Goal: Transaction & Acquisition: Purchase product/service

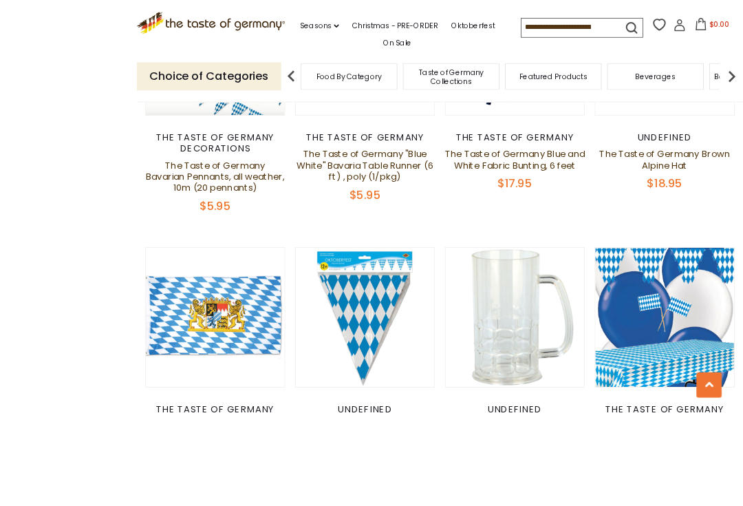
scroll to position [1090, 0]
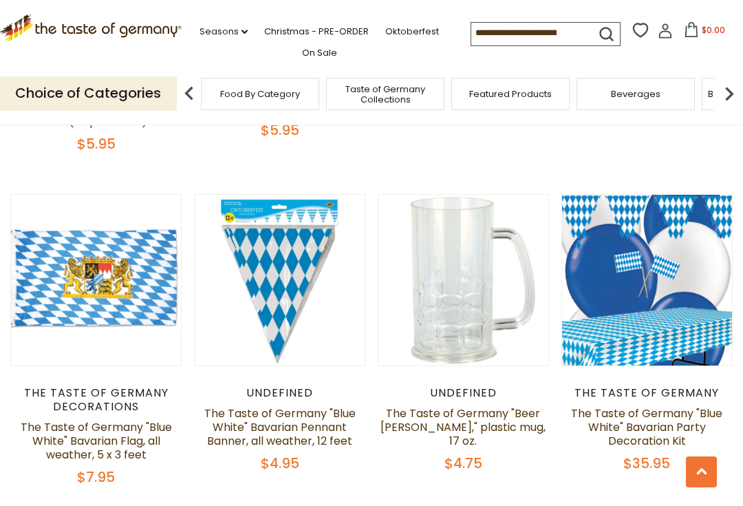
click at [101, 76] on button "Quick View" at bounding box center [96, 60] width 93 height 31
click at [89, 76] on button "Quick View" at bounding box center [96, 60] width 93 height 31
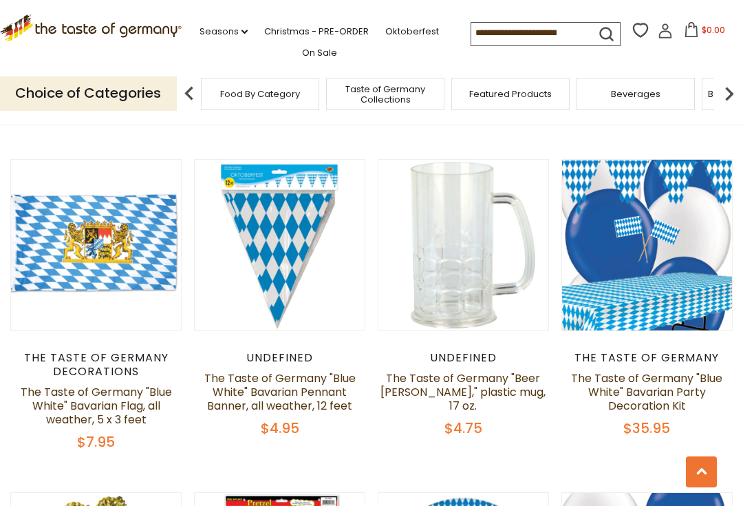
scroll to position [1150, 0]
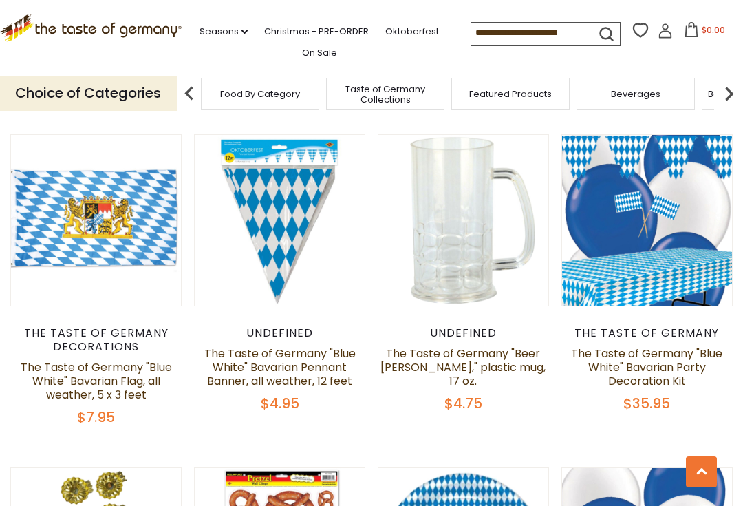
click at [106, 352] on div "The Taste of Germany Decorations" at bounding box center [95, 340] width 171 height 28
click at [112, 375] on link "The Taste of Germany "Blue White" Bavarian Flag, all weather, 5 x 3 feet" at bounding box center [96, 380] width 151 height 43
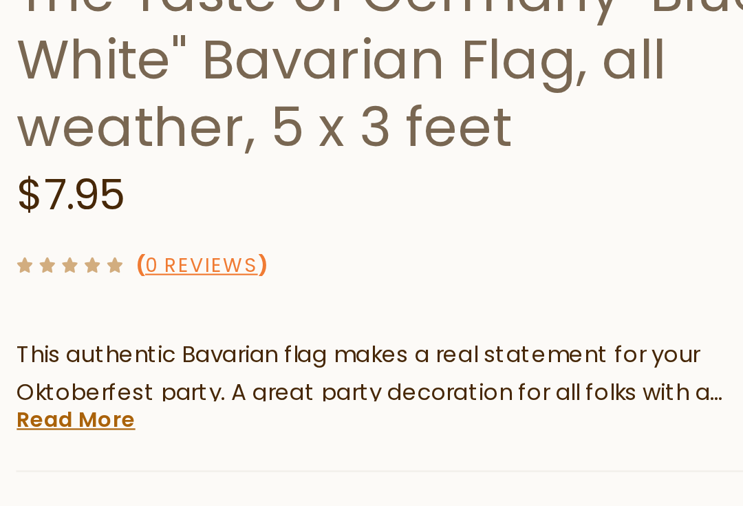
click at [380, 418] on link "Read More" at bounding box center [407, 425] width 54 height 14
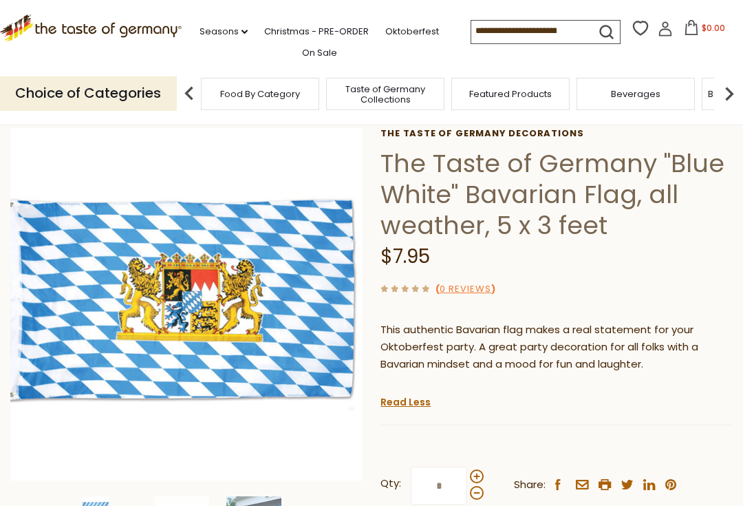
scroll to position [64, 0]
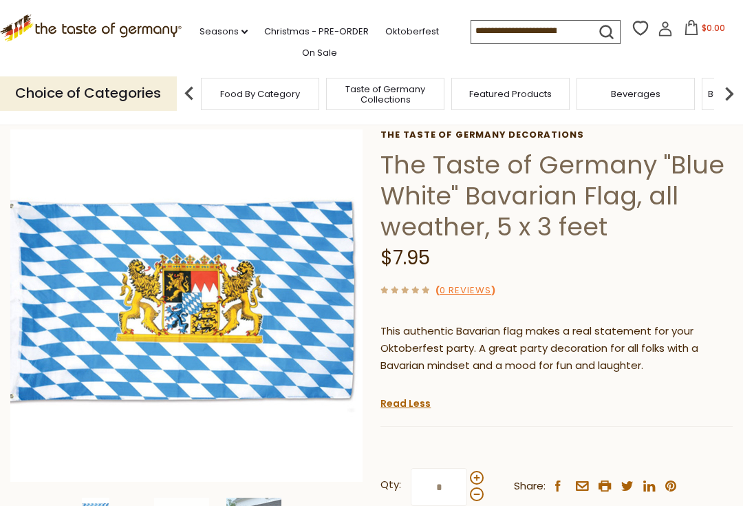
click at [100, 505] on img at bounding box center [96, 511] width 28 height 28
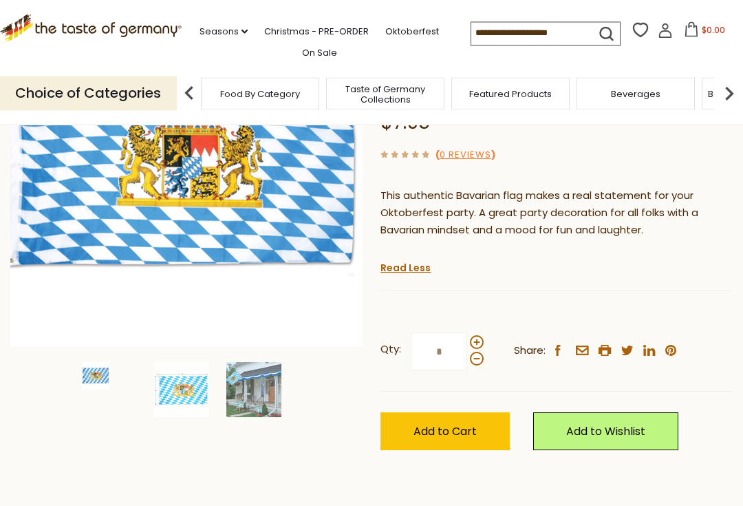
scroll to position [200, 0]
click at [194, 380] on img at bounding box center [181, 389] width 55 height 55
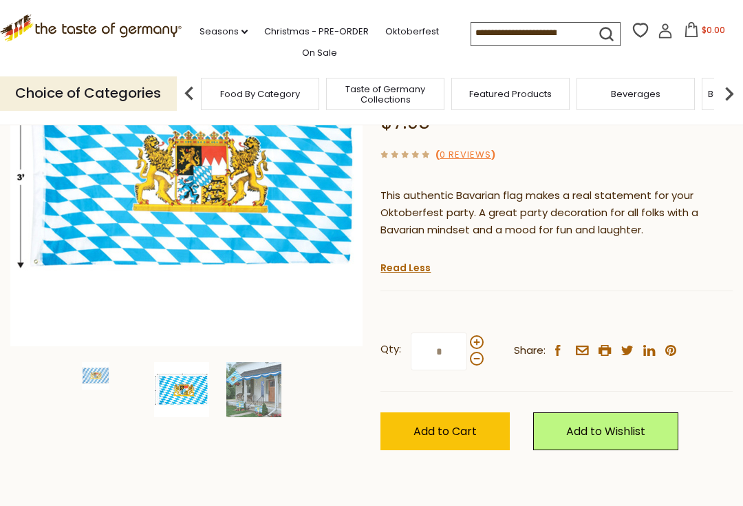
click at [268, 396] on img at bounding box center [253, 389] width 55 height 55
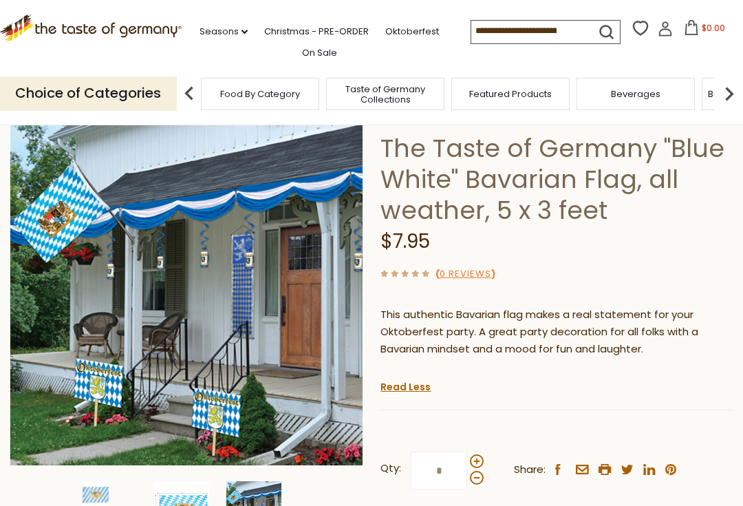
scroll to position [0, 0]
